Goal: Task Accomplishment & Management: Complete application form

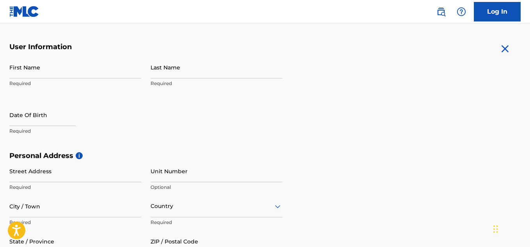
scroll to position [136, 0]
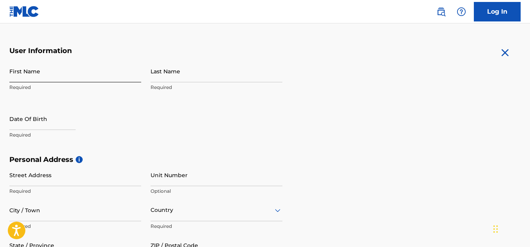
click at [13, 70] on input "First Name" at bounding box center [75, 71] width 132 height 22
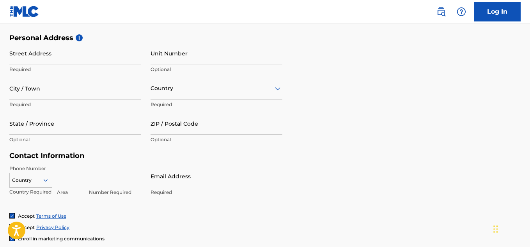
scroll to position [315, 0]
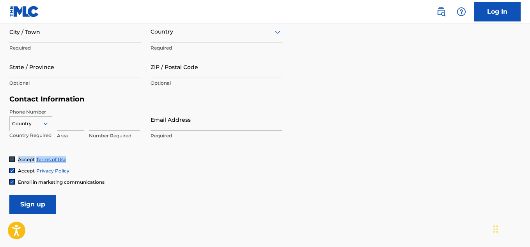
drag, startPoint x: 528, startPoint y: 161, endPoint x: 530, endPoint y: 150, distance: 11.1
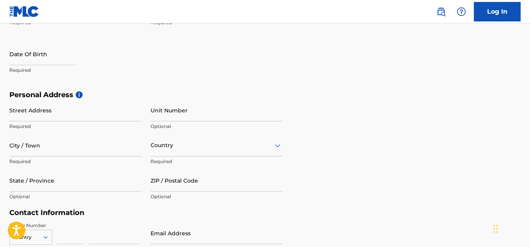
scroll to position [228, 0]
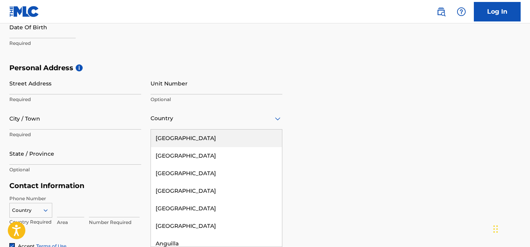
click at [257, 129] on div "223 results available. Use Up and Down to choose options, press Enter to select…" at bounding box center [216, 118] width 132 height 22
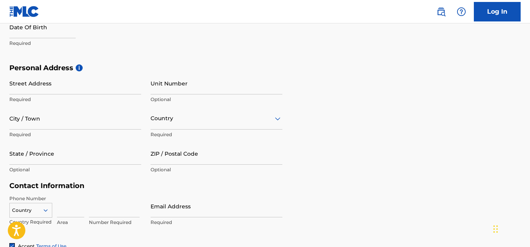
click at [355, 77] on div "Personal Address i Street Address Required Unit Number Optional City / Town Req…" at bounding box center [264, 123] width 511 height 118
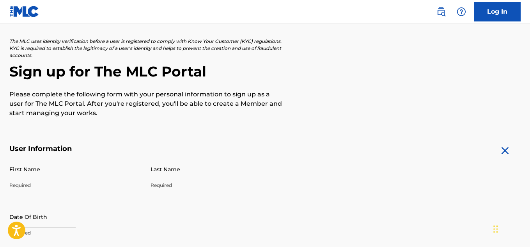
scroll to position [0, 0]
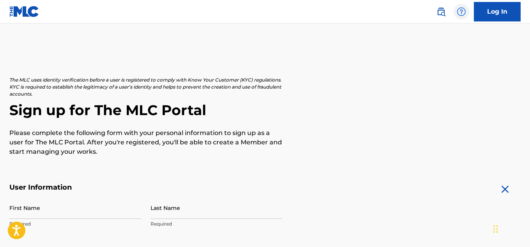
click at [458, 16] on img at bounding box center [460, 11] width 9 height 9
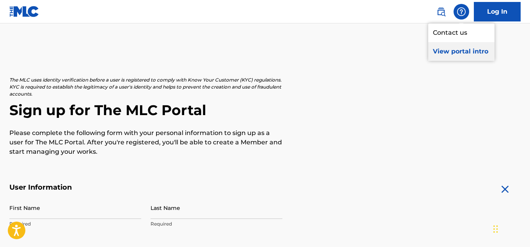
click at [448, 53] on p "View portal intro" at bounding box center [461, 51] width 66 height 19
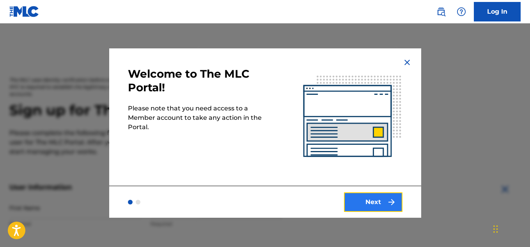
click at [367, 198] on button "Next" at bounding box center [373, 201] width 58 height 19
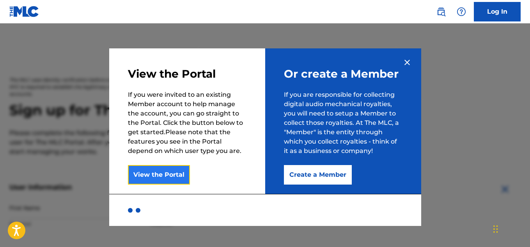
click at [150, 182] on button "View the Portal" at bounding box center [159, 174] width 62 height 19
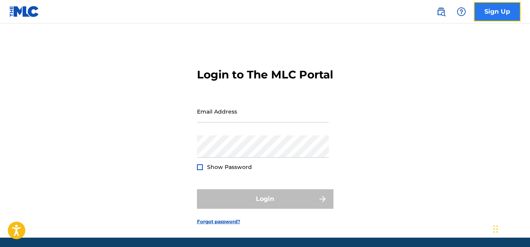
click at [477, 5] on link "Sign Up" at bounding box center [497, 11] width 47 height 19
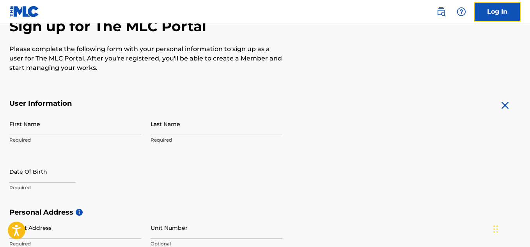
scroll to position [86, 0]
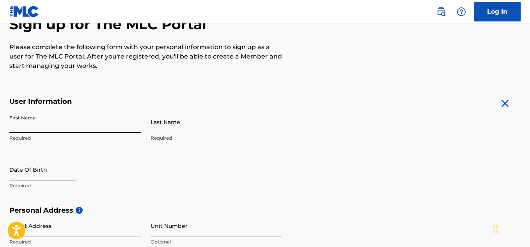
click at [52, 120] on input "First Name" at bounding box center [75, 122] width 132 height 22
type input "[PERSON_NAME]"
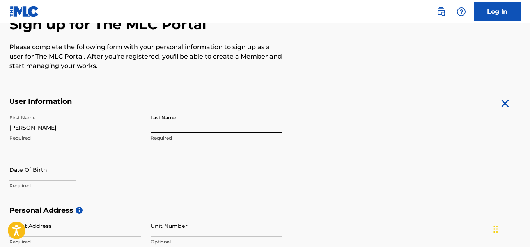
click at [177, 129] on input "Last Name" at bounding box center [216, 122] width 132 height 22
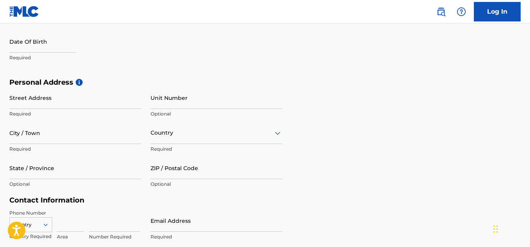
scroll to position [212, 0]
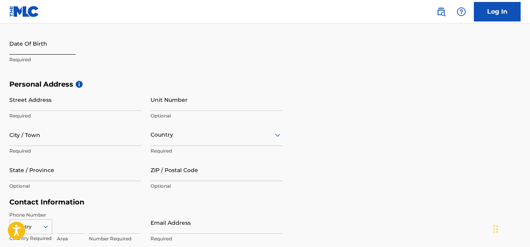
type input "Adeleke"
select select "8"
select select "2025"
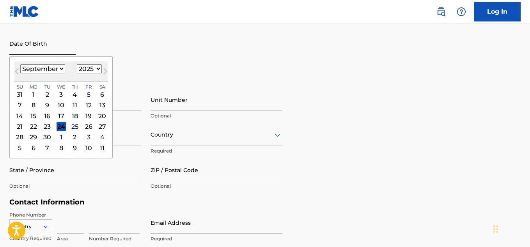
click at [43, 52] on input "text" at bounding box center [42, 43] width 66 height 22
click at [59, 93] on div "3" at bounding box center [61, 94] width 9 height 9
type input "[DATE]"
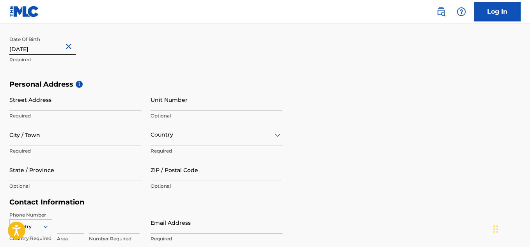
click at [58, 50] on input "[DATE]" at bounding box center [42, 43] width 66 height 22
select select "8"
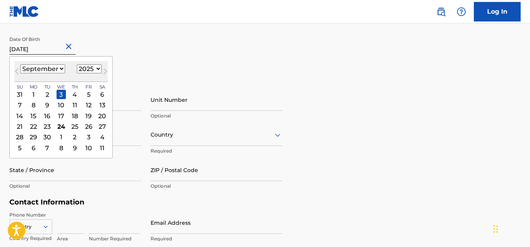
click at [95, 67] on select "1900 1901 1902 1903 1904 1905 1906 1907 1908 1909 1910 1911 1912 1913 1914 1915…" at bounding box center [89, 68] width 25 height 9
select select "1998"
click at [77, 64] on select "1900 1901 1902 1903 1904 1905 1906 1907 1908 1909 1910 1911 1912 1913 1914 1915…" at bounding box center [89, 68] width 25 height 9
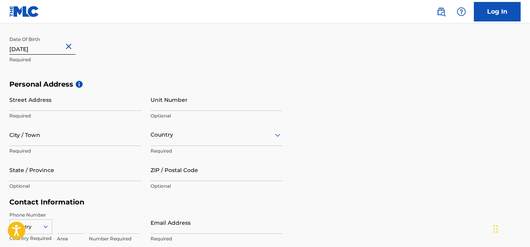
click at [193, 72] on div "First Name [PERSON_NAME] Required Last Name [PERSON_NAME] Required Date Of Birt…" at bounding box center [145, 32] width 273 height 95
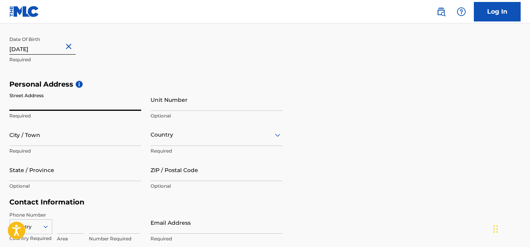
click at [57, 101] on input "Street Address" at bounding box center [75, 99] width 132 height 22
type input "8, bethel, egbeda"
type input "ibadan"
type input "[GEOGRAPHIC_DATA]"
type input "200113"
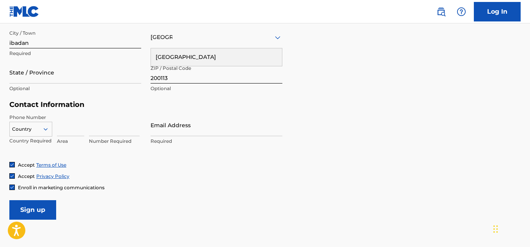
scroll to position [311, 0]
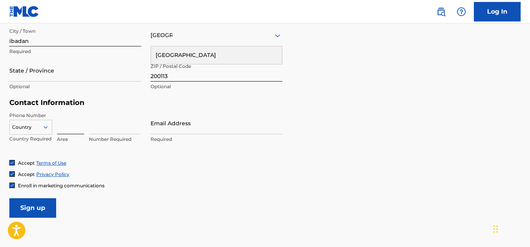
click at [60, 129] on input at bounding box center [70, 123] width 27 height 22
click at [159, 126] on input "Email Address" at bounding box center [216, 123] width 132 height 22
type input "[EMAIL_ADDRESS][DOMAIN_NAME]"
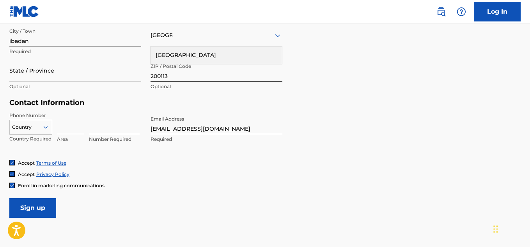
click at [90, 129] on input at bounding box center [114, 123] width 51 height 22
click at [57, 128] on input at bounding box center [70, 123] width 27 height 22
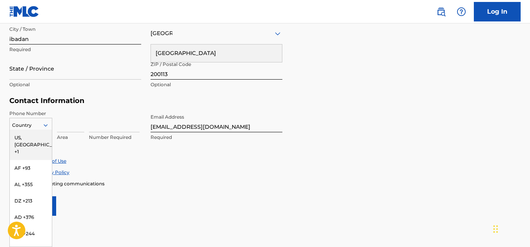
click at [39, 129] on div at bounding box center [31, 125] width 42 height 9
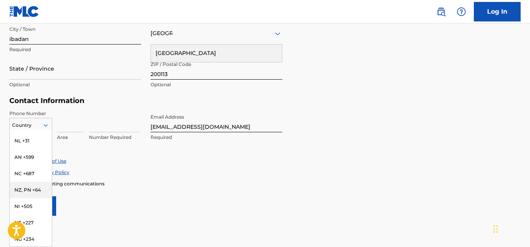
scroll to position [2326, 0]
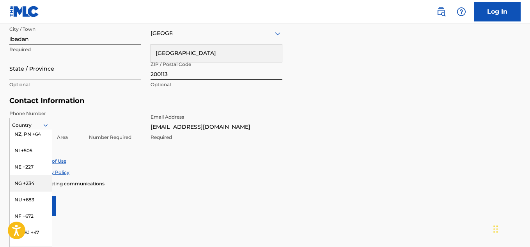
click at [30, 191] on div "NG +234" at bounding box center [31, 183] width 42 height 16
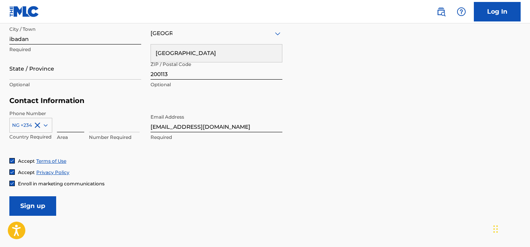
click at [67, 131] on input at bounding box center [70, 121] width 27 height 22
click at [99, 133] on div "Number Required" at bounding box center [114, 127] width 51 height 35
click at [92, 127] on input at bounding box center [114, 121] width 51 height 22
type input "7039435739"
click at [45, 204] on input "Sign up" at bounding box center [32, 205] width 47 height 19
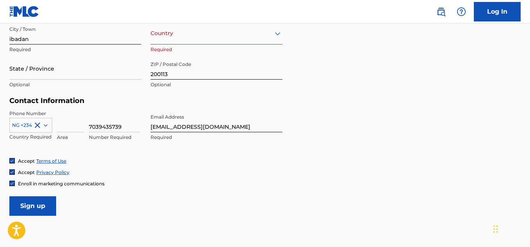
click at [233, 50] on p "Required" at bounding box center [216, 49] width 132 height 7
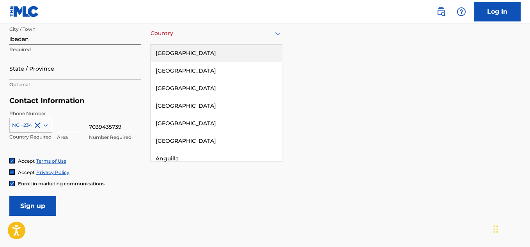
click at [228, 31] on div at bounding box center [216, 33] width 132 height 10
type input "[GEOGRAPHIC_DATA]"
type input "Oyo"
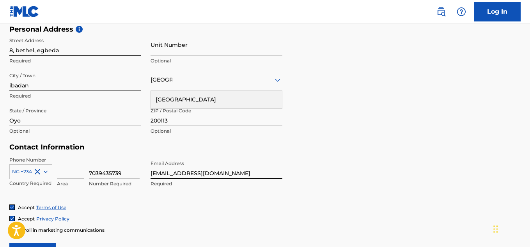
scroll to position [363, 0]
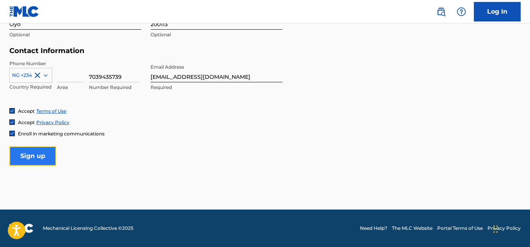
click at [31, 159] on input "Sign up" at bounding box center [32, 155] width 47 height 19
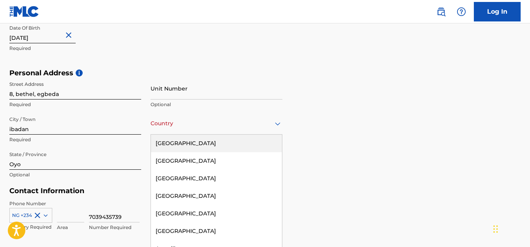
scroll to position [228, 0]
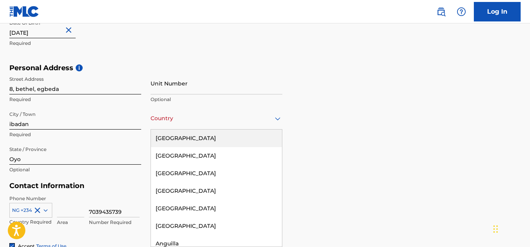
click at [195, 129] on div "223 results available. Use Up and Down to choose options, press Enter to select…" at bounding box center [216, 118] width 132 height 22
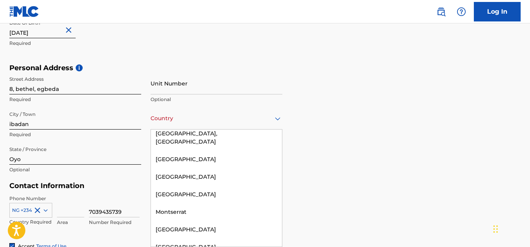
scroll to position [2371, 0]
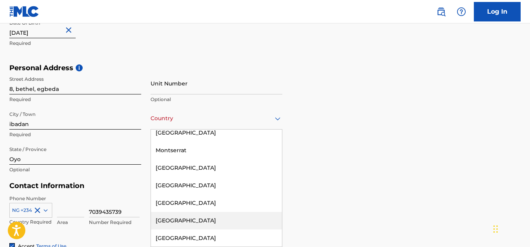
drag, startPoint x: 282, startPoint y: 199, endPoint x: 283, endPoint y: 205, distance: 6.1
click at [283, 205] on form "User Information First Name [PERSON_NAME] Required Last Name [PERSON_NAME] Requ…" at bounding box center [264, 128] width 511 height 346
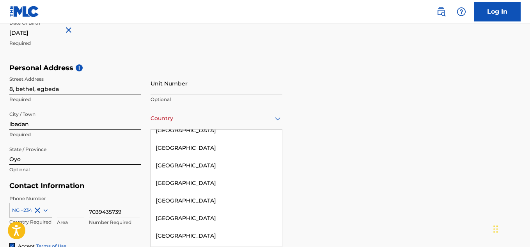
scroll to position [2509, 0]
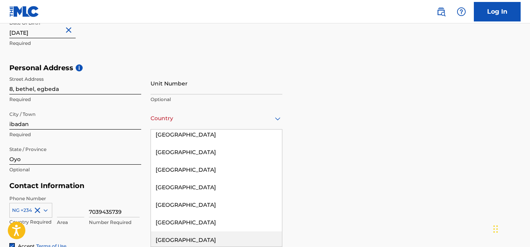
click at [230, 231] on div "[GEOGRAPHIC_DATA]" at bounding box center [216, 240] width 131 height 18
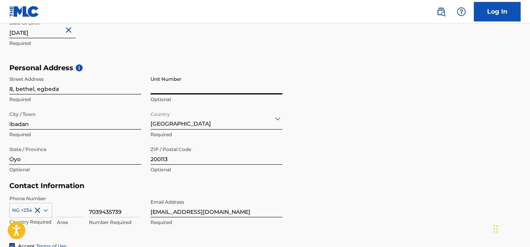
click at [235, 85] on input "Unit Number" at bounding box center [216, 83] width 132 height 22
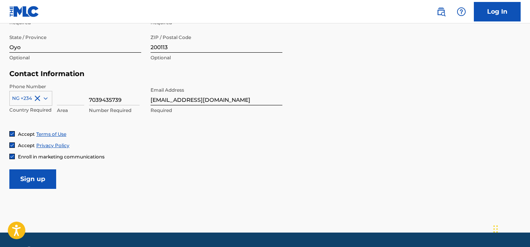
scroll to position [363, 0]
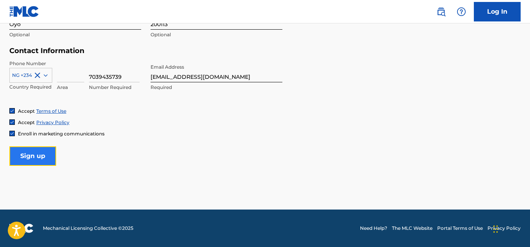
click at [14, 159] on input "Sign up" at bounding box center [32, 155] width 47 height 19
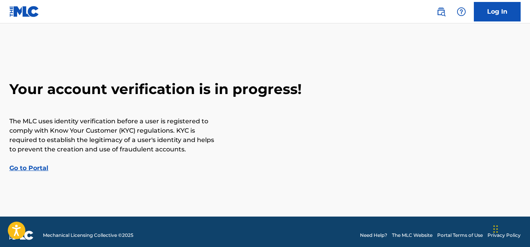
click at [38, 169] on link "Go to Portal" at bounding box center [28, 167] width 39 height 7
